Goal: Ask a question: Seek information or help from site administrators or community

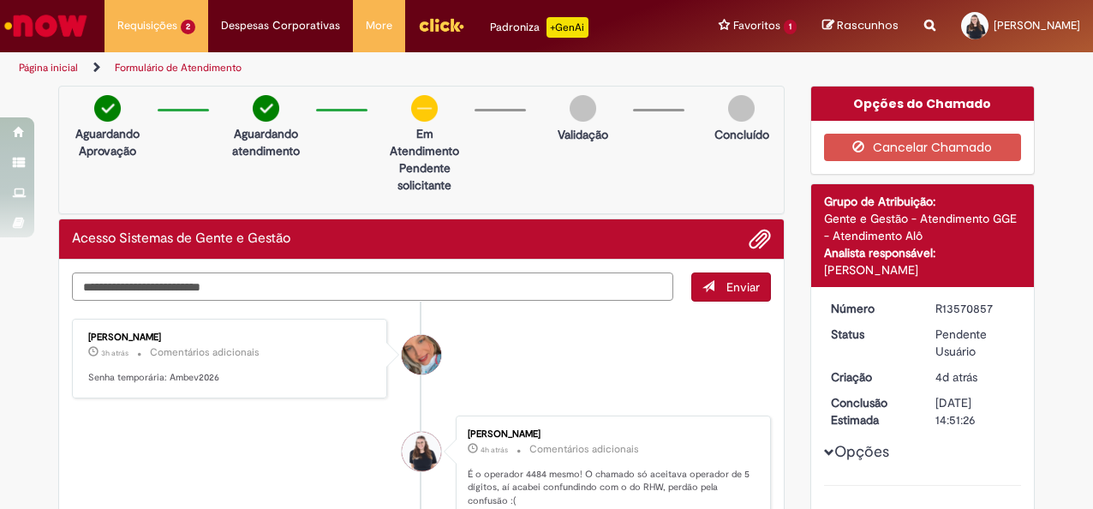
click at [444, 283] on textarea "Digite sua mensagem aqui..." at bounding box center [372, 286] width 601 height 28
type textarea "**********"
click at [723, 294] on button "Enviar" at bounding box center [731, 286] width 80 height 29
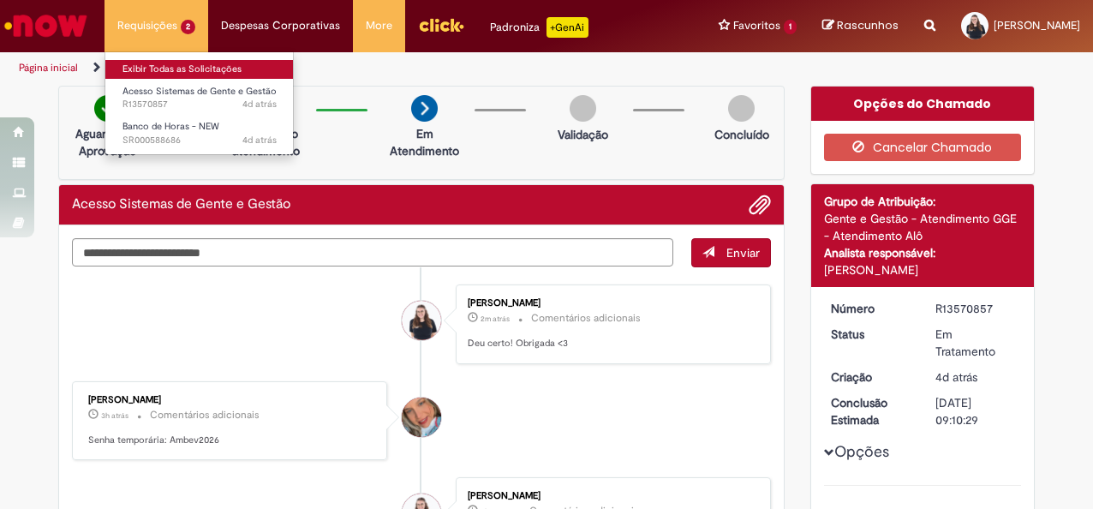
click at [159, 65] on link "Exibir Todas as Solicitações" at bounding box center [199, 69] width 188 height 19
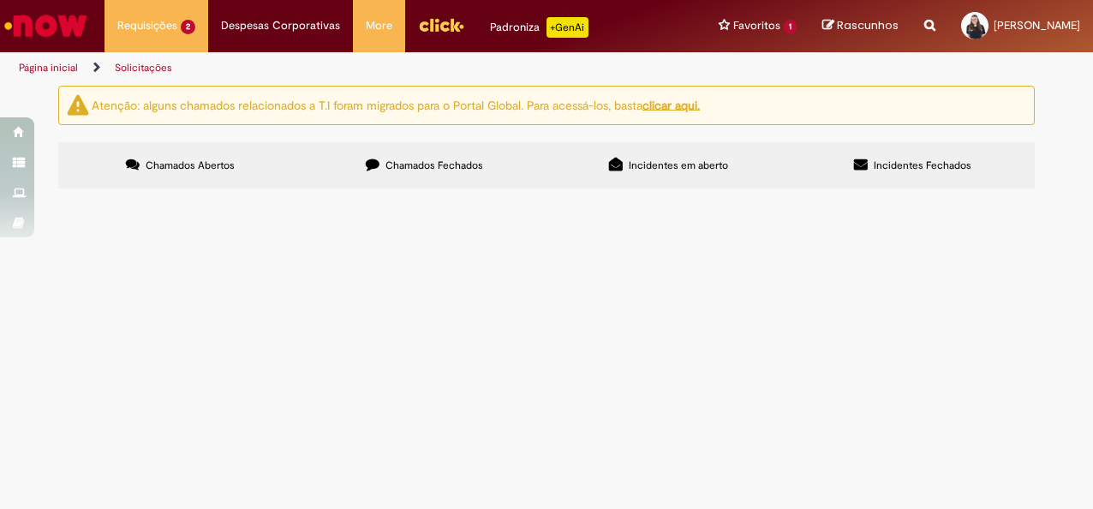
click at [0, 0] on td "Olá, tudo bem? Fui bloqueada no meu acesso, pode me ajudar?" at bounding box center [0, 0] width 0 height 0
click at [425, 174] on label "Chamados Fechados" at bounding box center [424, 165] width 244 height 46
click at [0, 0] on th "Encerrado" at bounding box center [0, 0] width 0 height 0
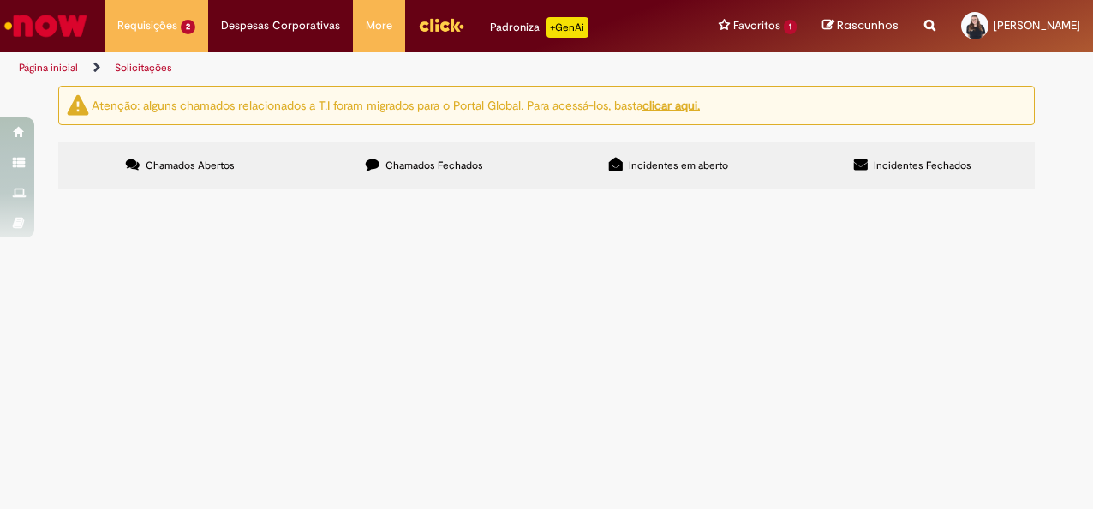
click at [674, 149] on label "Incidentes em aberto" at bounding box center [668, 165] width 244 height 46
click at [851, 151] on label "Incidentes Fechados" at bounding box center [912, 165] width 244 height 46
click at [0, 0] on span "Habilitar código Funcionário no Now" at bounding box center [0, 0] width 0 height 0
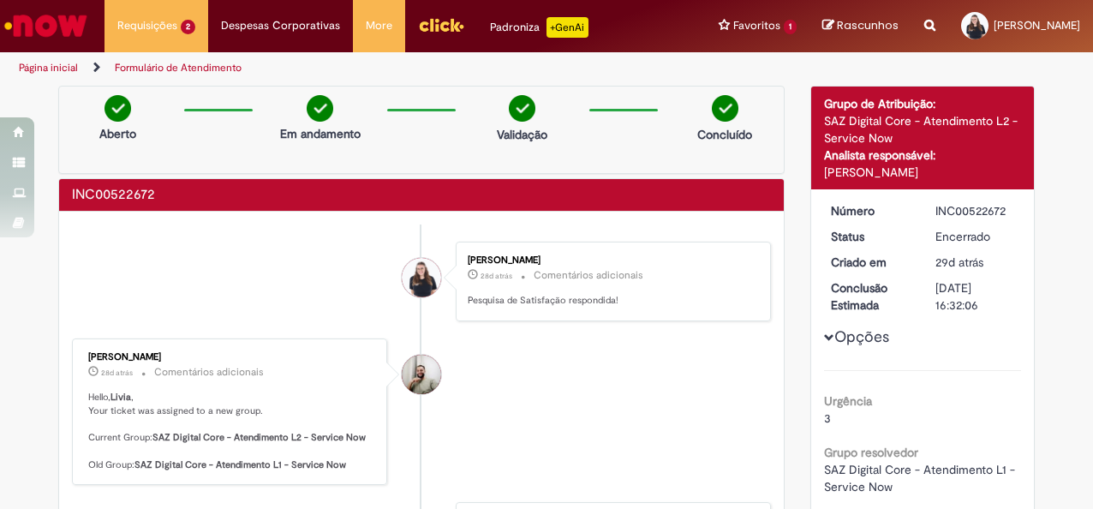
scroll to position [257, 0]
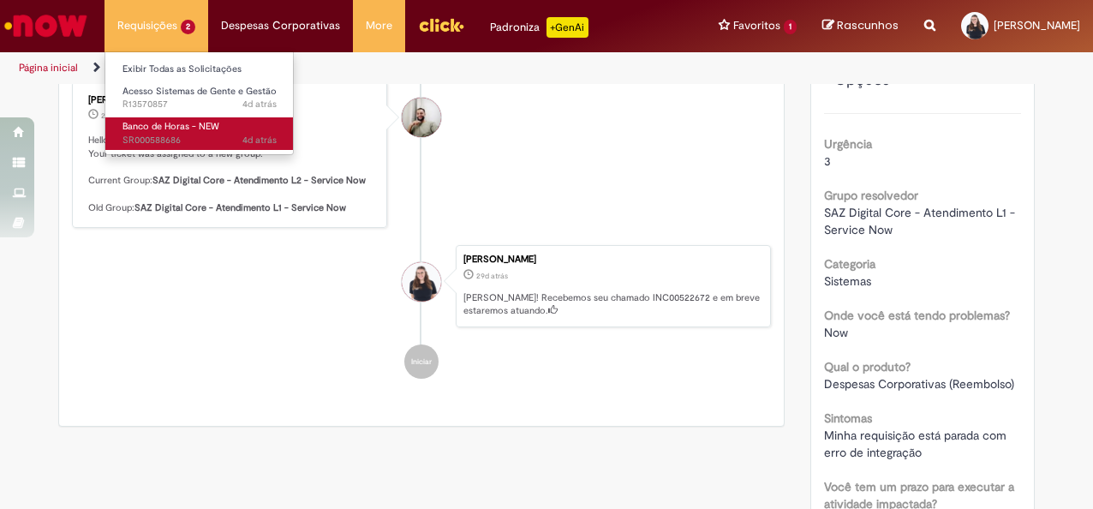
click at [173, 137] on span "4d atrás 4 dias atrás SR000588686" at bounding box center [199, 141] width 154 height 14
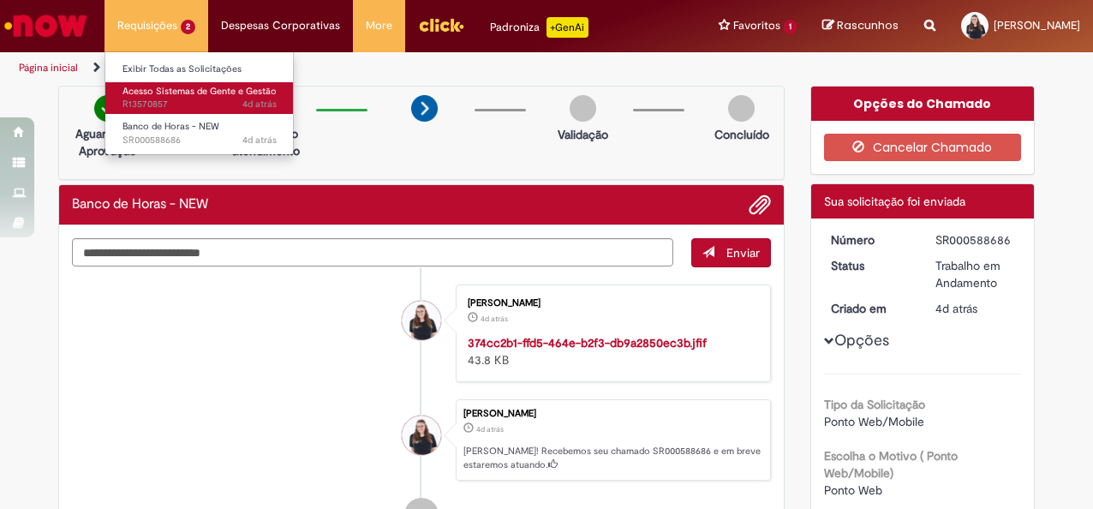
click at [176, 90] on span "Acesso Sistemas de Gente e Gestão" at bounding box center [199, 91] width 154 height 13
